Goal: Task Accomplishment & Management: Manage account settings

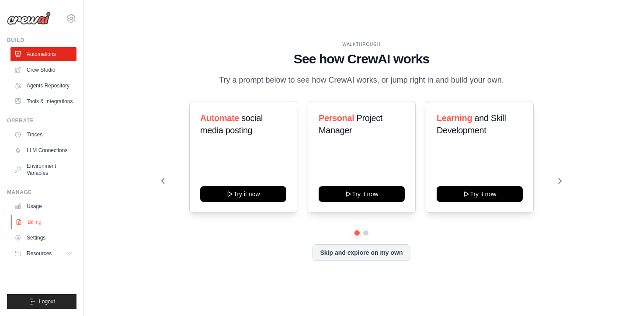
click at [41, 229] on link "Billing" at bounding box center [44, 222] width 66 height 14
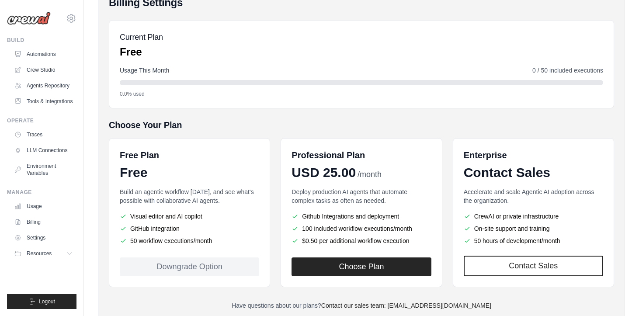
scroll to position [108, 0]
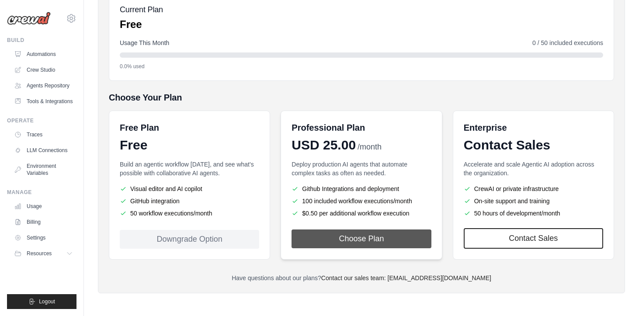
click at [391, 235] on button "Choose Plan" at bounding box center [361, 239] width 139 height 19
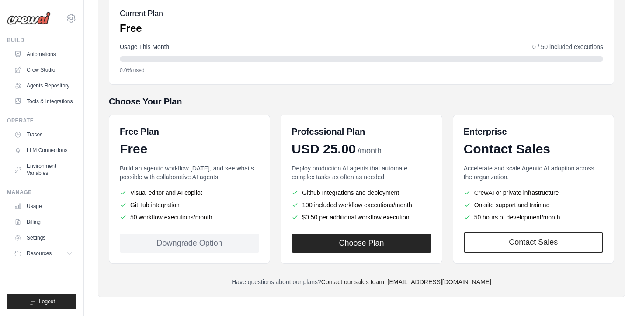
scroll to position [108, 0]
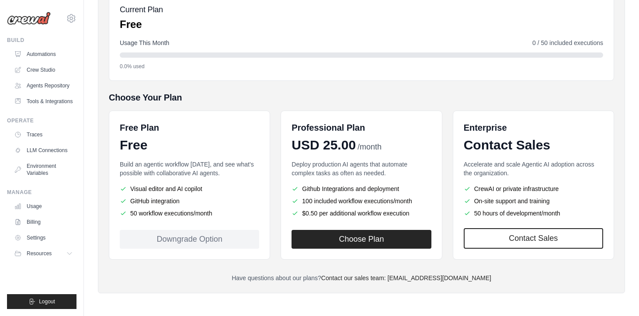
click at [220, 235] on div "Downgrade Option" at bounding box center [189, 239] width 139 height 19
click at [47, 245] on link "Settings" at bounding box center [44, 238] width 66 height 14
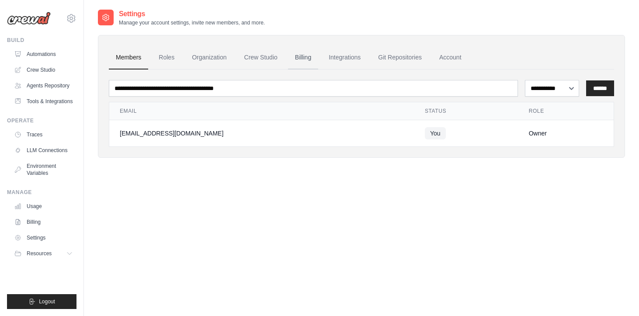
click at [315, 61] on link "Billing" at bounding box center [303, 58] width 30 height 24
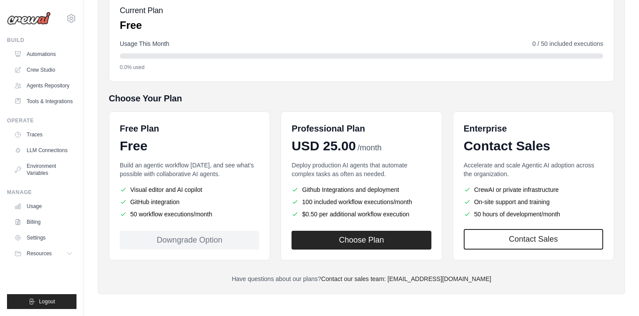
scroll to position [108, 0]
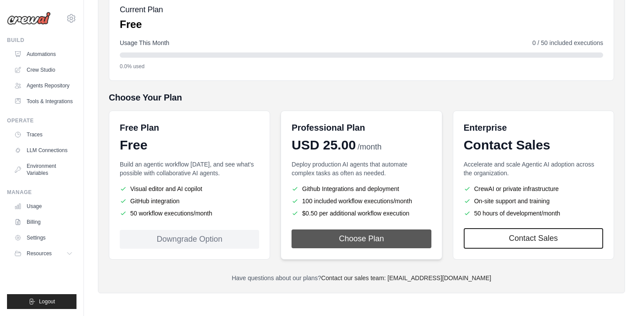
click at [351, 244] on button "Choose Plan" at bounding box center [361, 239] width 139 height 19
